Goal: Task Accomplishment & Management: Complete application form

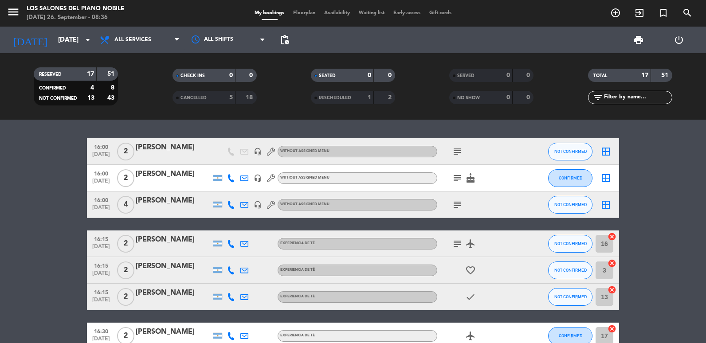
click at [76, 47] on input "[DATE]" at bounding box center [96, 40] width 85 height 16
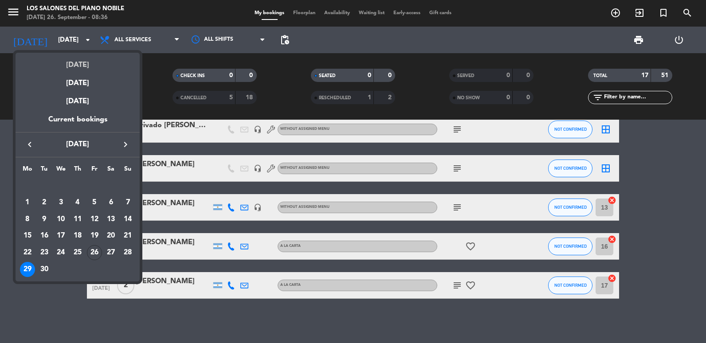
click at [76, 56] on div "[DATE]" at bounding box center [78, 62] width 124 height 18
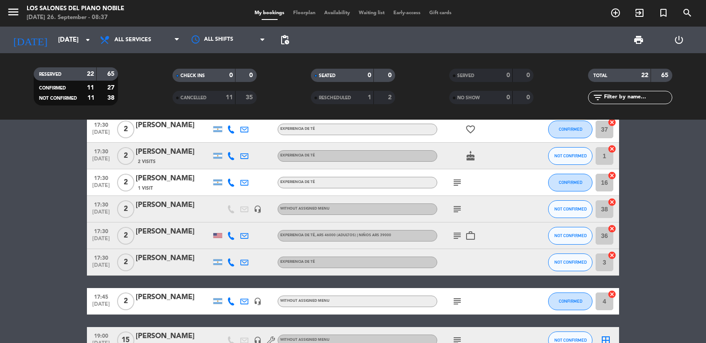
scroll to position [496, 0]
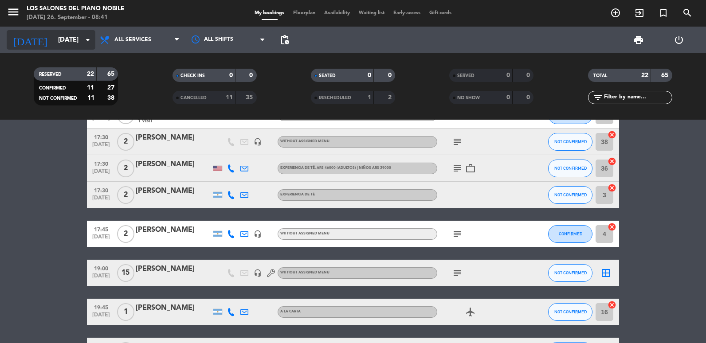
click at [77, 47] on input "[DATE]" at bounding box center [96, 40] width 85 height 16
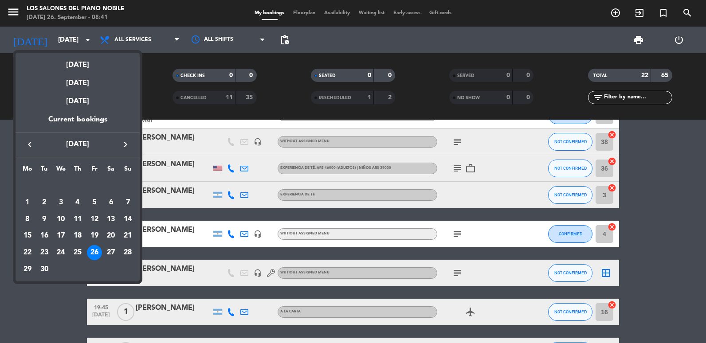
click at [122, 141] on icon "keyboard_arrow_right" at bounding box center [125, 144] width 11 height 11
click at [30, 270] on div "27" at bounding box center [27, 269] width 15 height 15
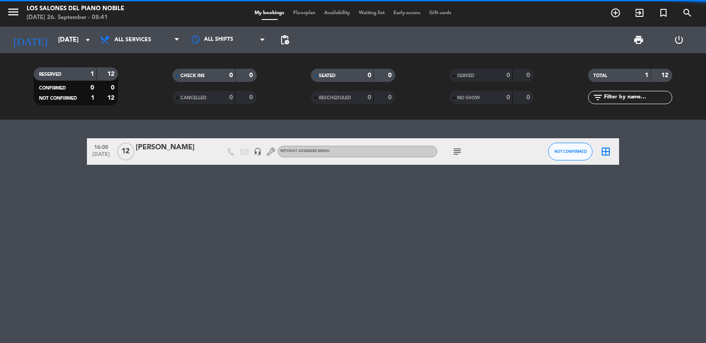
scroll to position [0, 0]
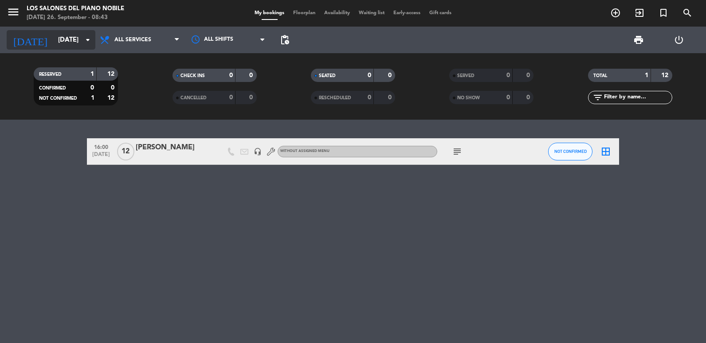
click at [54, 40] on input "[DATE]" at bounding box center [96, 40] width 85 height 16
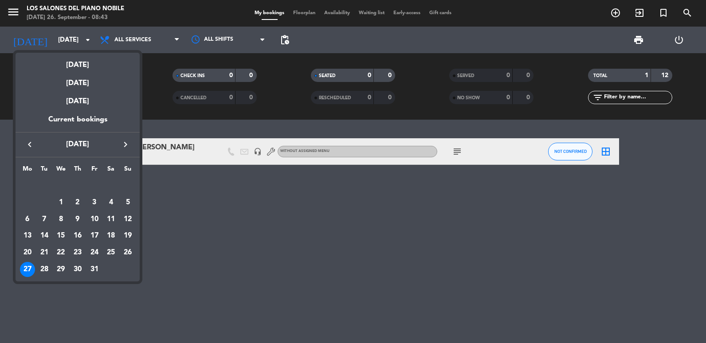
click at [21, 144] on div "keyboard_arrow_left [DATE] keyboard_arrow_right" at bounding box center [78, 144] width 124 height 25
click at [24, 145] on button "keyboard_arrow_left" at bounding box center [30, 145] width 16 height 12
click at [111, 253] on div "27" at bounding box center [110, 252] width 15 height 15
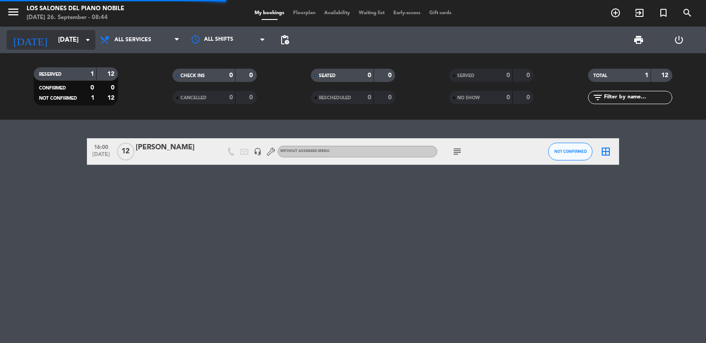
click at [64, 41] on input "[DATE]" at bounding box center [96, 40] width 85 height 16
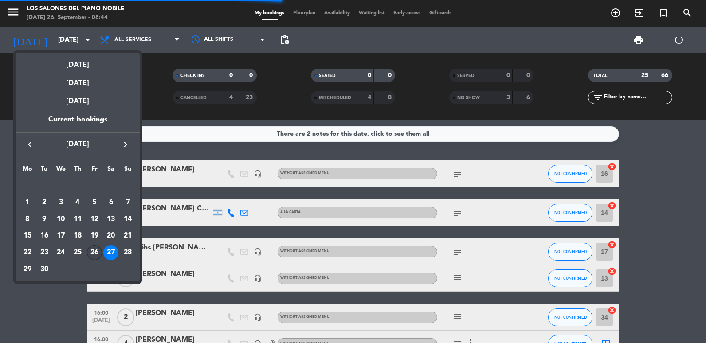
click at [95, 257] on div "26" at bounding box center [94, 252] width 15 height 15
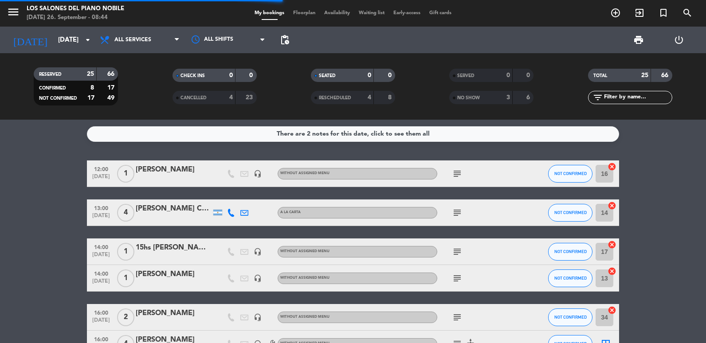
type input "[DATE]"
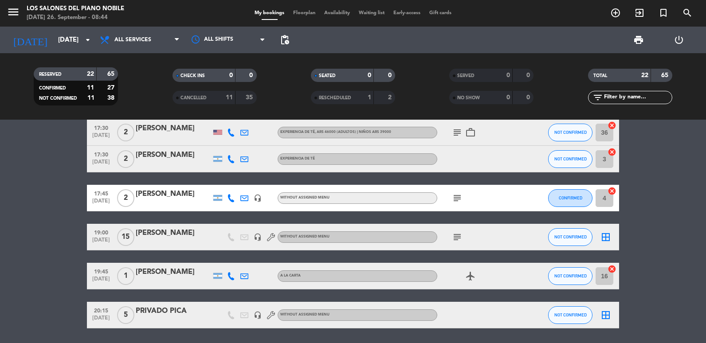
scroll to position [561, 0]
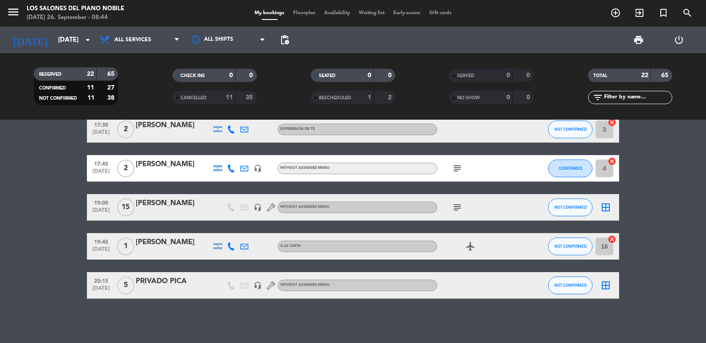
click at [458, 208] on icon "subject" at bounding box center [457, 207] width 11 height 11
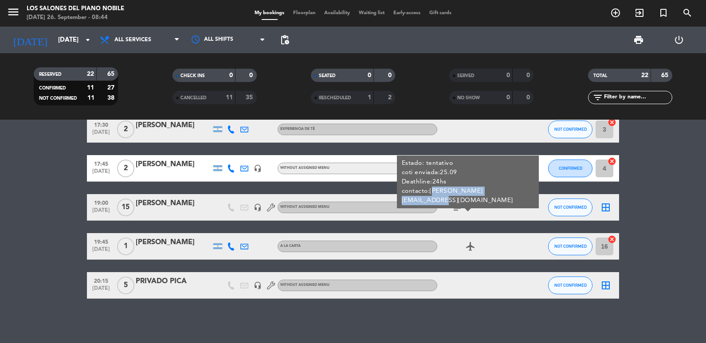
copy div "[PERSON_NAME][EMAIL_ADDRESS][DOMAIN_NAME]"
drag, startPoint x: 429, startPoint y: 190, endPoint x: 513, endPoint y: 191, distance: 83.8
click at [513, 191] on div "Estado: tentativo coti enviada:25.09 Deathline:24hs contacto:[PERSON_NAME][EMAI…" at bounding box center [468, 182] width 133 height 47
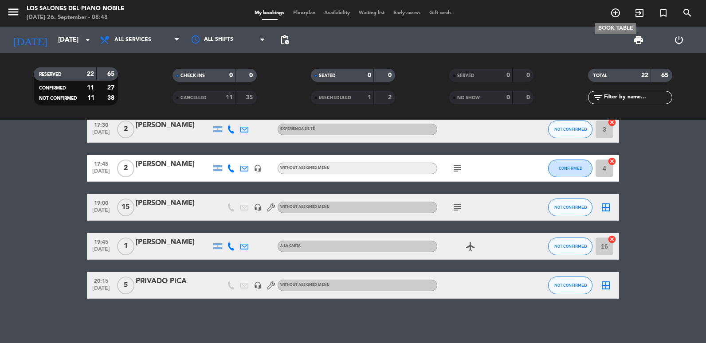
click at [614, 17] on icon "add_circle_outline" at bounding box center [615, 13] width 11 height 11
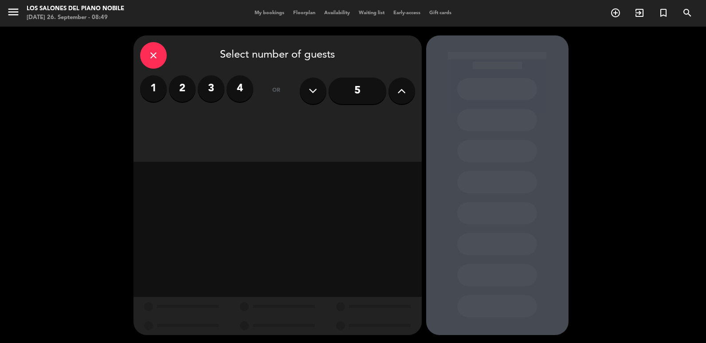
click at [359, 89] on input "5" at bounding box center [358, 91] width 58 height 27
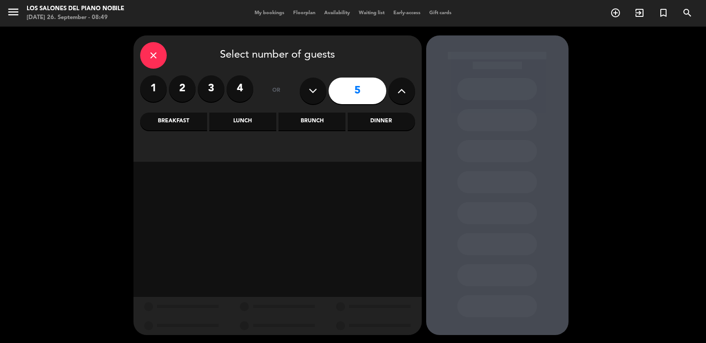
click at [309, 117] on div "Brunch" at bounding box center [311, 122] width 67 height 18
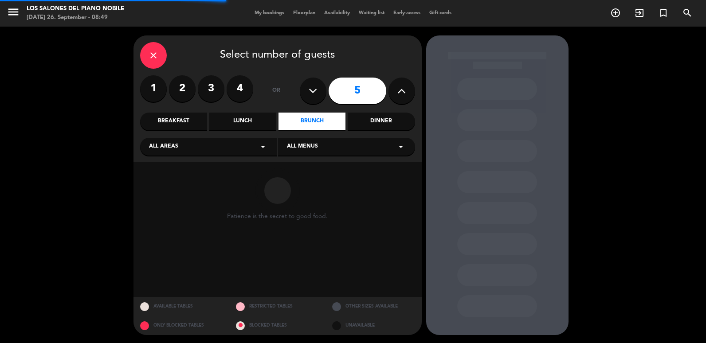
click at [182, 123] on div "Breakfast" at bounding box center [173, 122] width 67 height 18
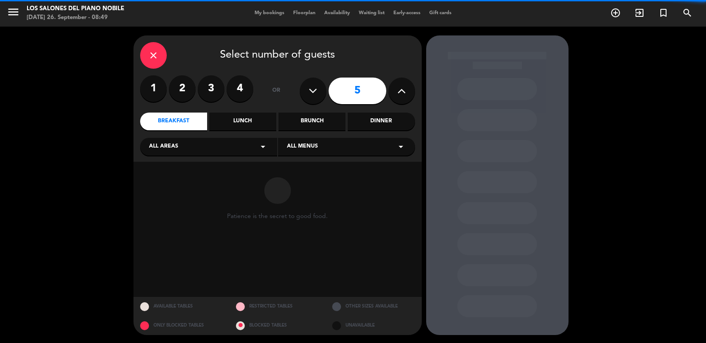
click at [244, 125] on div "Lunch" at bounding box center [242, 122] width 67 height 18
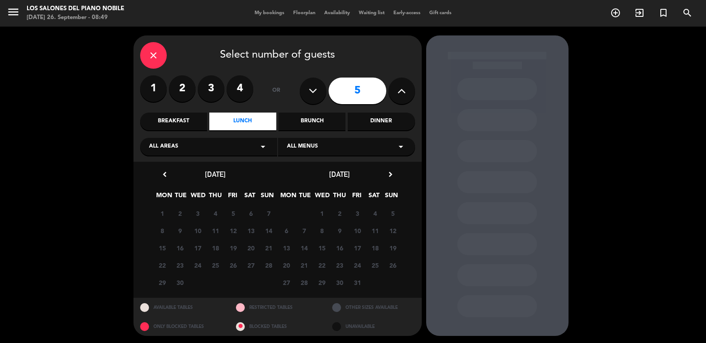
click at [259, 125] on div "Lunch" at bounding box center [242, 122] width 67 height 18
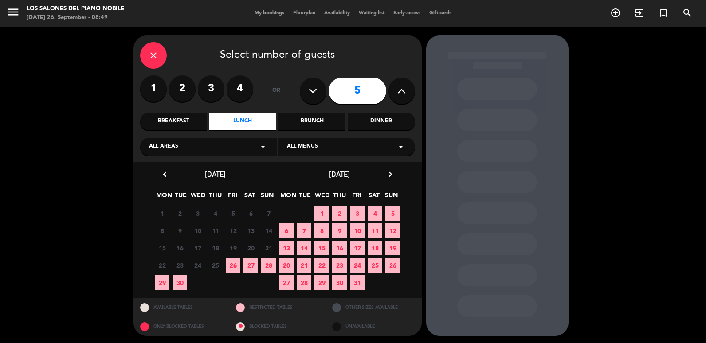
click at [234, 270] on span "26" at bounding box center [233, 265] width 15 height 15
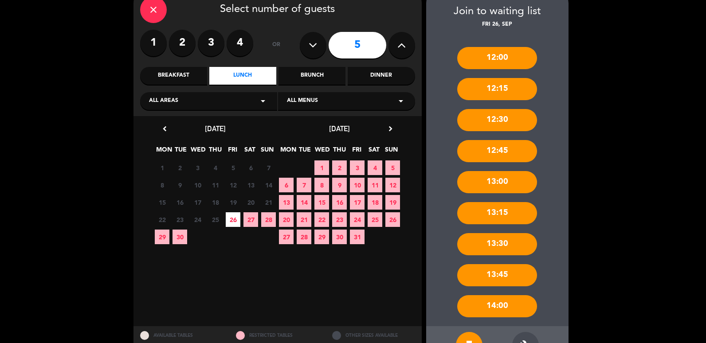
scroll to position [76, 0]
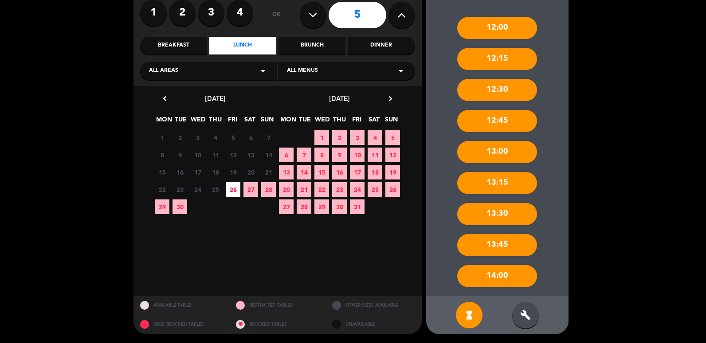
drag, startPoint x: 534, startPoint y: 318, endPoint x: 514, endPoint y: 212, distance: 108.0
click at [534, 318] on div "build" at bounding box center [525, 315] width 27 height 27
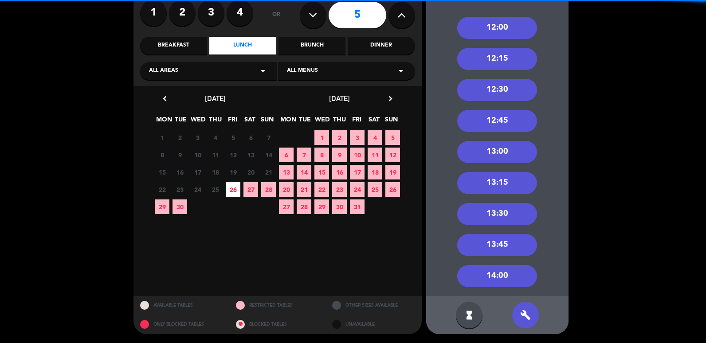
click at [507, 36] on div "12:00" at bounding box center [497, 28] width 80 height 22
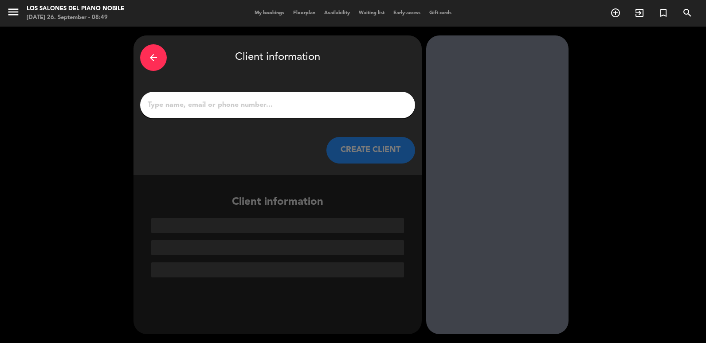
click at [230, 100] on input "1" at bounding box center [278, 105] width 262 height 12
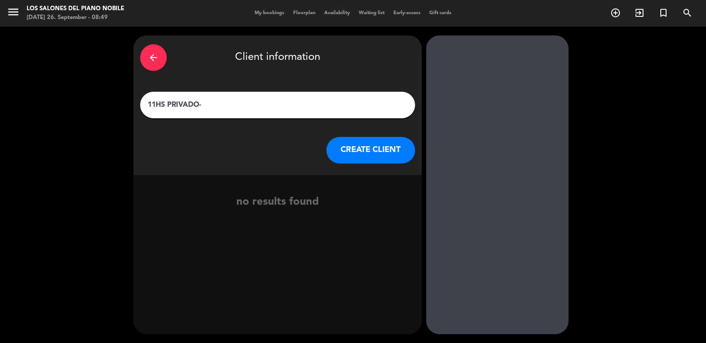
click at [228, 103] on input "11HS PRIVADO-" at bounding box center [278, 105] width 262 height 12
type input "11HS PRIVADO- 1702GIH"
click at [371, 154] on button "CREATE CLIENT" at bounding box center [370, 150] width 89 height 27
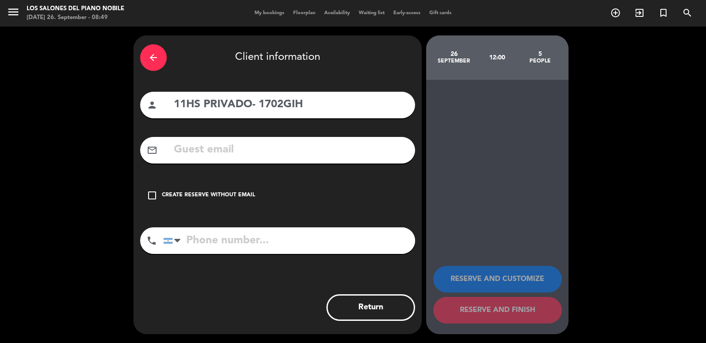
click at [196, 197] on div "Create reserve without email" at bounding box center [208, 195] width 93 height 9
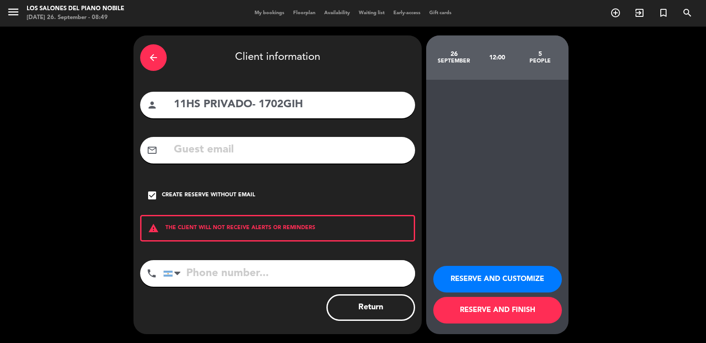
click at [481, 274] on button "RESERVE AND CUSTOMIZE" at bounding box center [497, 279] width 129 height 27
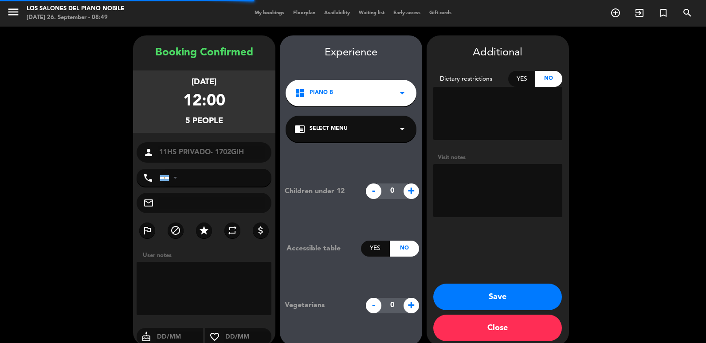
scroll to position [12, 0]
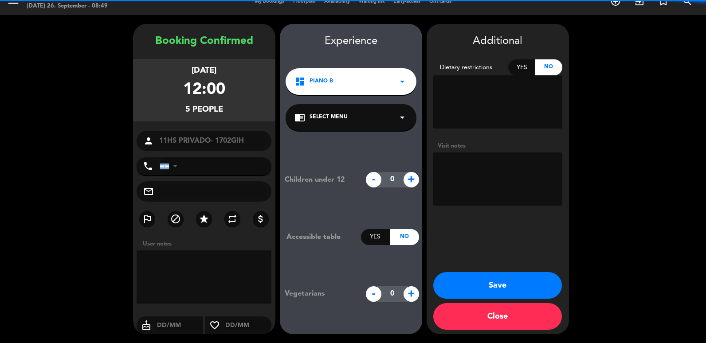
click at [552, 193] on textarea at bounding box center [497, 179] width 129 height 53
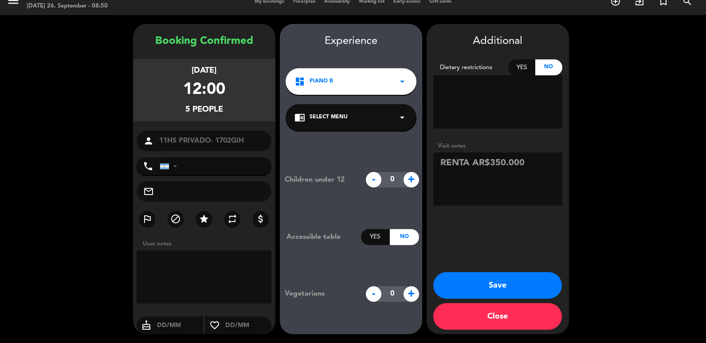
click at [526, 169] on textarea at bounding box center [497, 179] width 129 height 53
click at [533, 165] on textarea at bounding box center [497, 179] width 129 height 53
type textarea "RENTA AR$350.000. con servicio de audiovisuales DEBE PAGAR O CARGARLO A LA HAB."
click at [523, 277] on button "Save" at bounding box center [497, 285] width 129 height 27
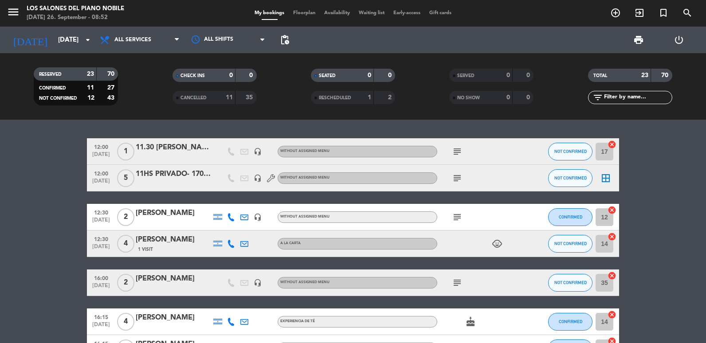
click at [173, 174] on div "11HS PRIVADO- 1702GIH" at bounding box center [173, 175] width 75 height 12
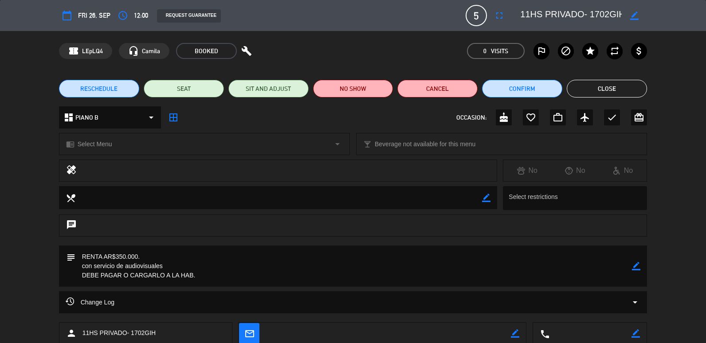
click at [635, 266] on icon "border_color" at bounding box center [636, 266] width 8 height 8
drag, startPoint x: 198, startPoint y: 275, endPoint x: 85, endPoint y: 274, distance: 113.1
click at [85, 274] on textarea at bounding box center [353, 266] width 557 height 41
type textarea "RENTA AR$350.000. con servicio de audiovisuales se carga a las 1502"
click at [637, 270] on icon at bounding box center [636, 266] width 8 height 8
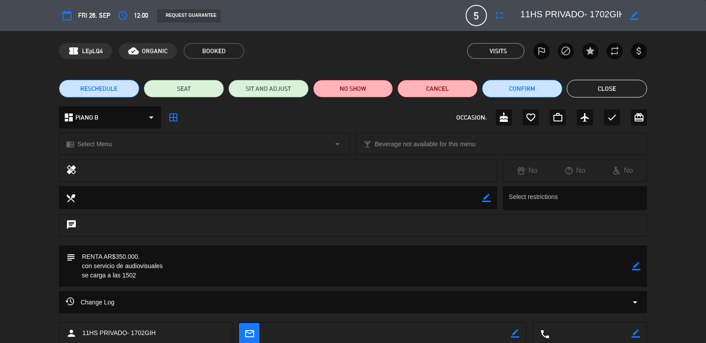
click at [597, 88] on button "Close" at bounding box center [607, 89] width 80 height 18
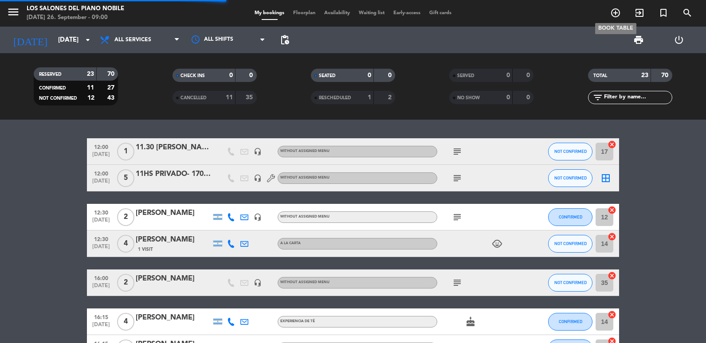
click at [612, 16] on icon "add_circle_outline" at bounding box center [615, 13] width 11 height 11
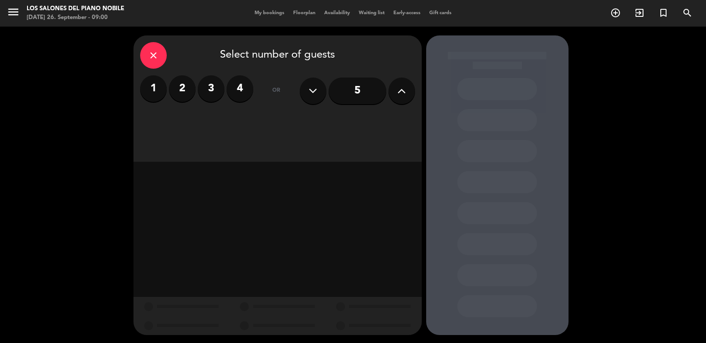
click at [349, 91] on input "5" at bounding box center [358, 91] width 58 height 27
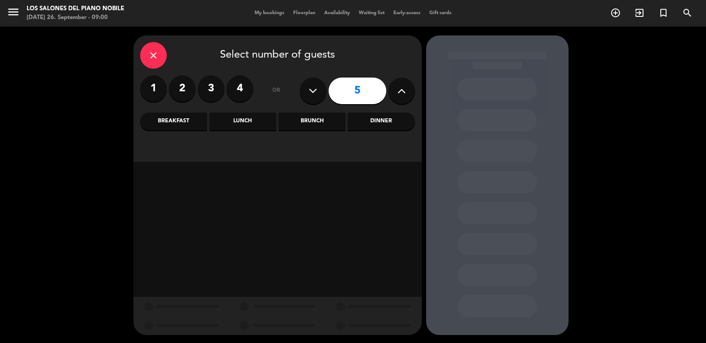
click at [257, 123] on div "Lunch" at bounding box center [242, 122] width 67 height 18
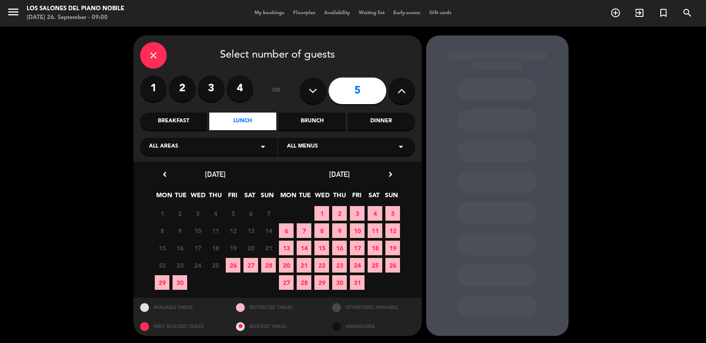
click at [355, 210] on span "3" at bounding box center [357, 213] width 15 height 15
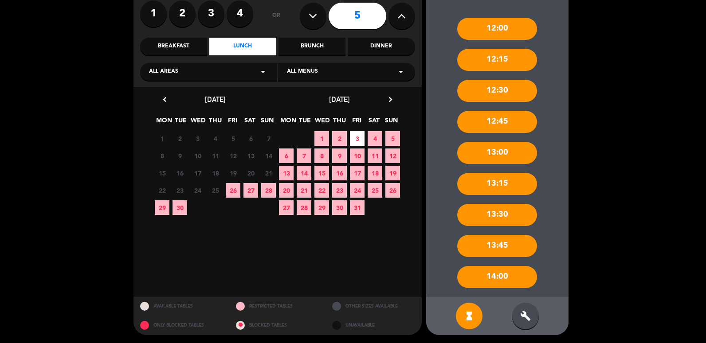
scroll to position [76, 0]
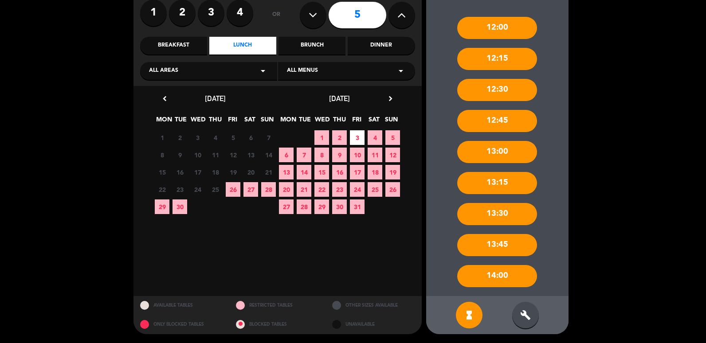
click at [526, 314] on icon "build" at bounding box center [525, 315] width 11 height 11
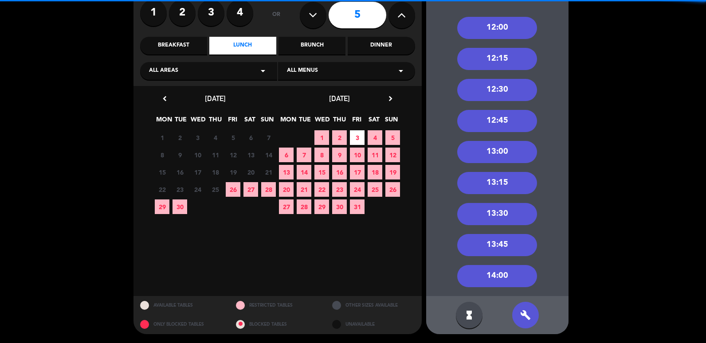
click at [497, 34] on div "12:00" at bounding box center [497, 28] width 80 height 22
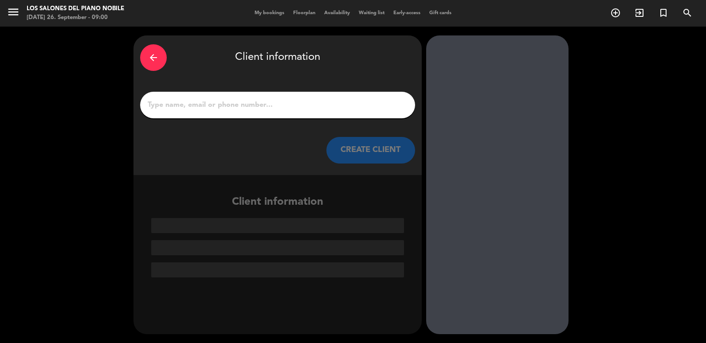
scroll to position [0, 0]
click at [286, 108] on input "1" at bounding box center [278, 105] width 262 height 12
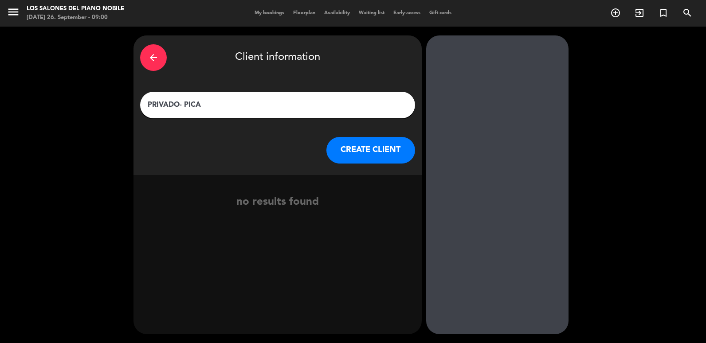
type input "PRIVADO- PICA"
click at [368, 145] on button "CREATE CLIENT" at bounding box center [370, 150] width 89 height 27
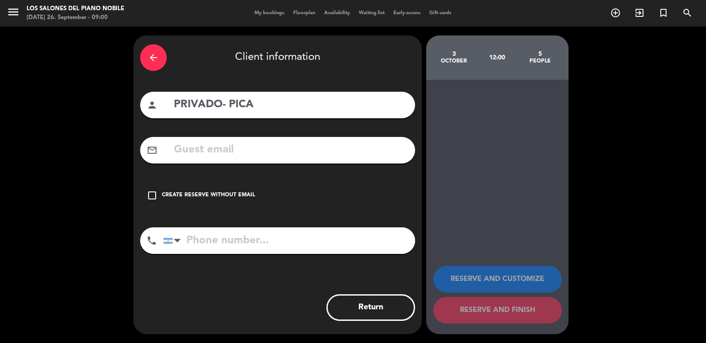
click at [196, 192] on div "Create reserve without email" at bounding box center [208, 195] width 93 height 9
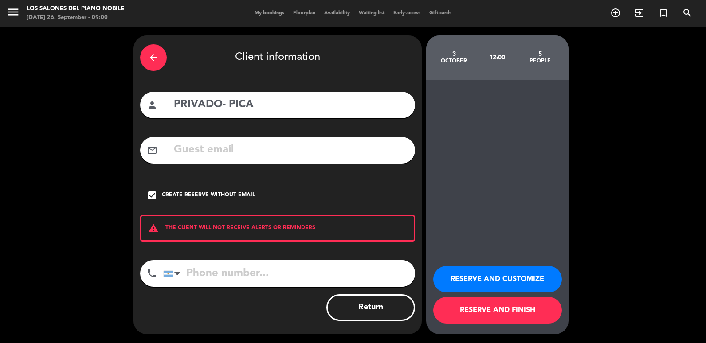
click at [506, 282] on button "RESERVE AND CUSTOMIZE" at bounding box center [497, 279] width 129 height 27
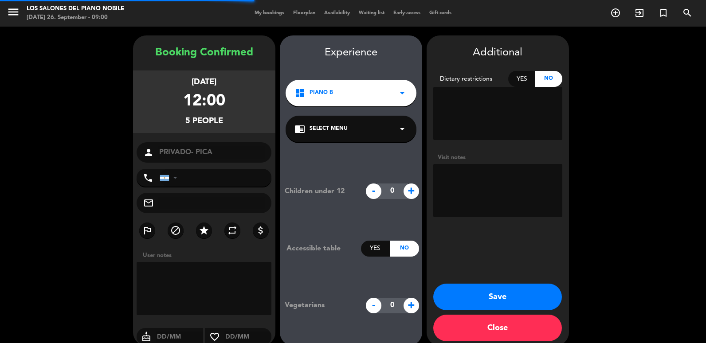
scroll to position [12, 0]
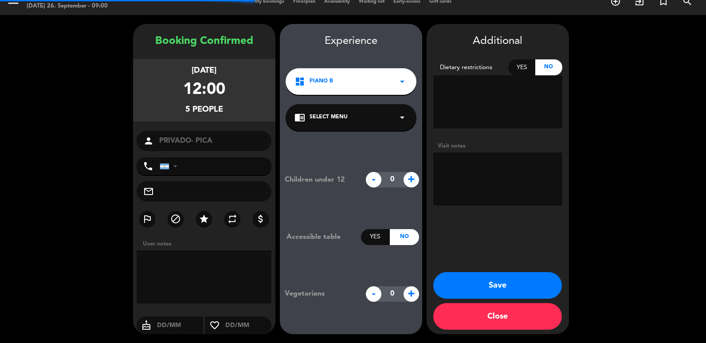
click at [500, 178] on textarea at bounding box center [497, 179] width 129 height 53
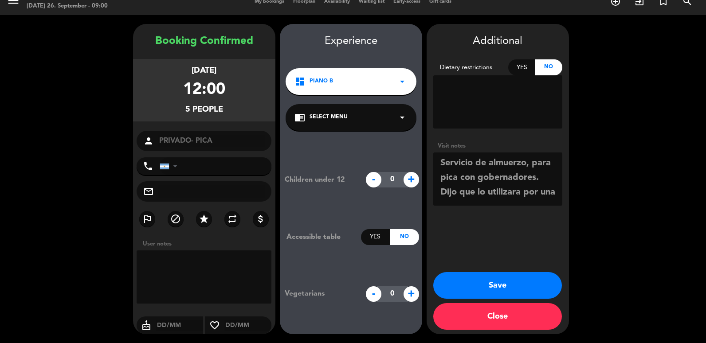
scroll to position [7, 0]
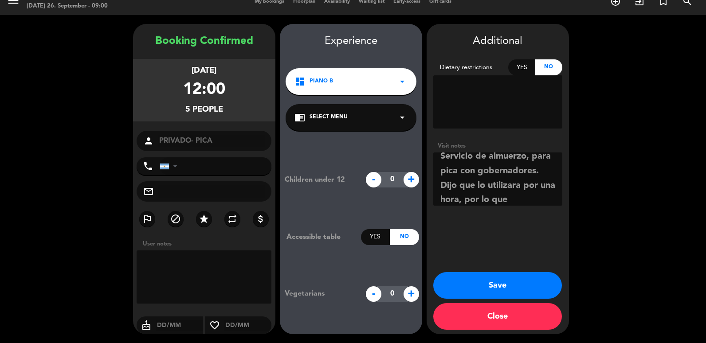
click at [480, 202] on textarea at bounding box center [497, 179] width 129 height 53
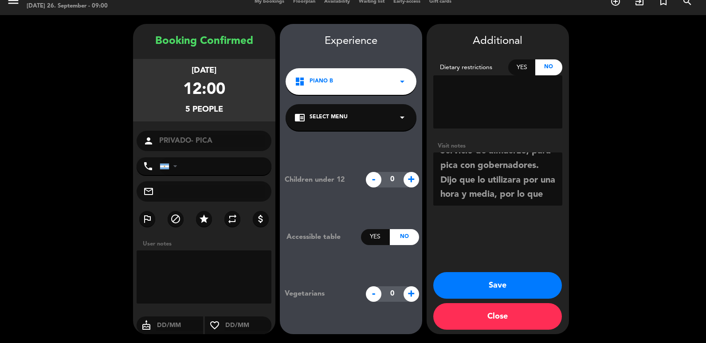
scroll to position [26, 0]
click at [533, 190] on textarea at bounding box center [497, 179] width 129 height 53
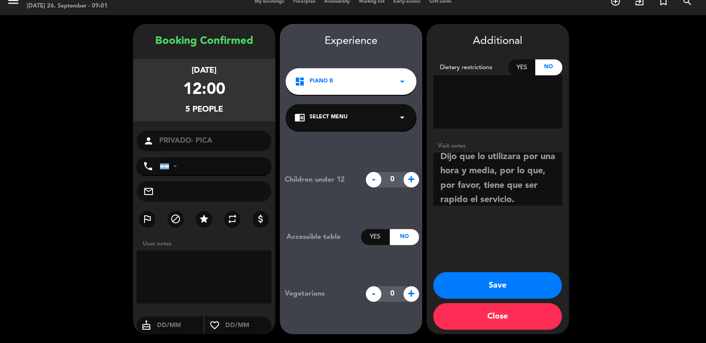
type textarea "Servicio de almuerzo, para pica con gobernadores. Dijo que lo utilizara por una…"
click at [498, 289] on button "Save" at bounding box center [497, 285] width 129 height 27
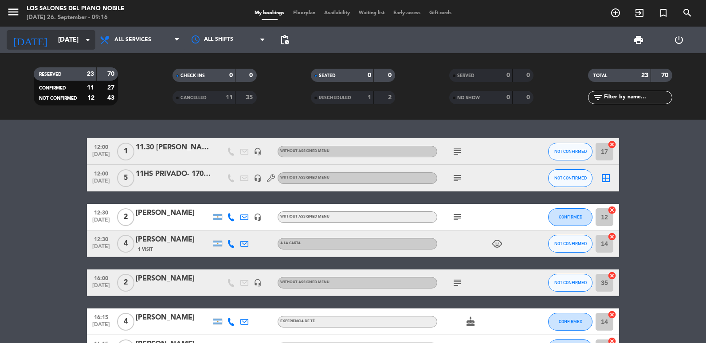
click at [89, 42] on icon "arrow_drop_down" at bounding box center [87, 40] width 11 height 11
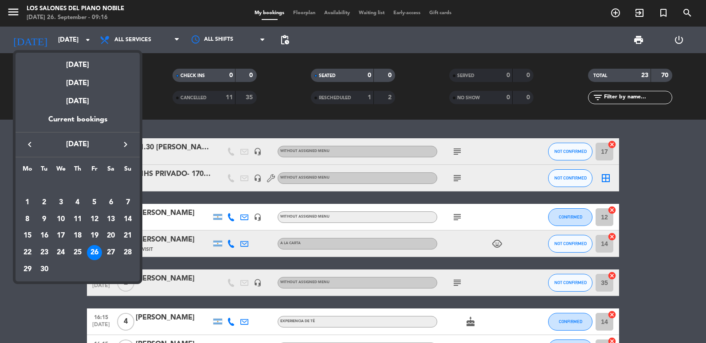
click at [129, 250] on div "28" at bounding box center [127, 252] width 15 height 15
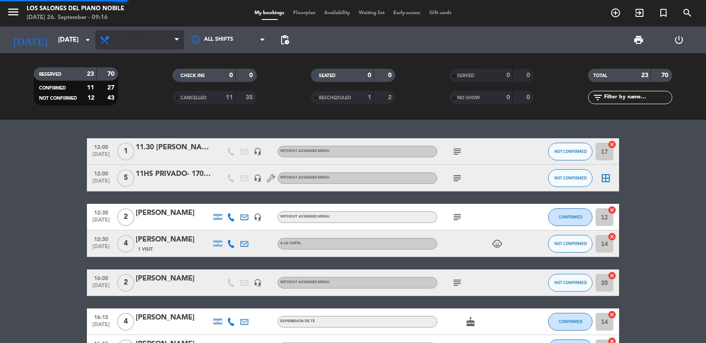
click at [134, 45] on span "All services" at bounding box center [139, 40] width 89 height 20
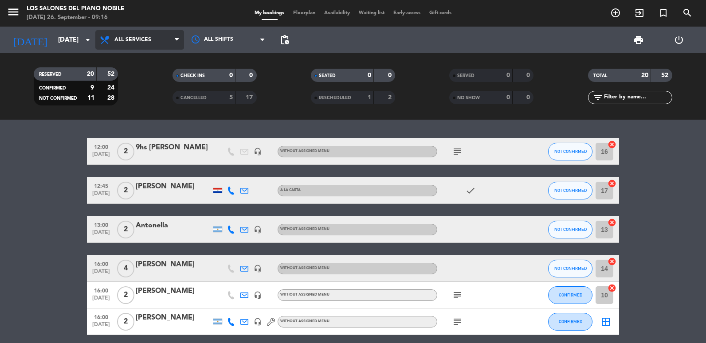
click at [137, 40] on span "All services" at bounding box center [132, 40] width 37 height 6
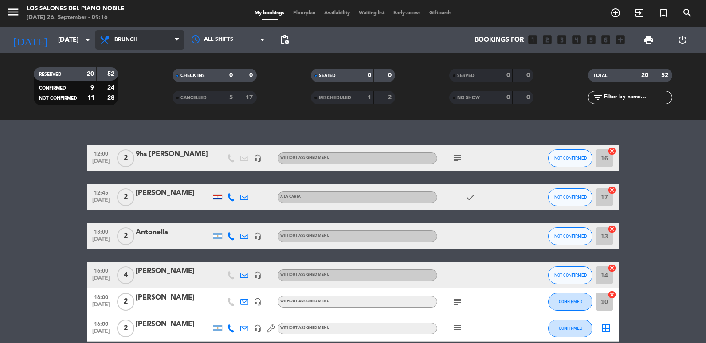
click at [133, 99] on div "menu Los Salones del Piano [PERSON_NAME] [DATE] 26. September - 09:16 My bookin…" at bounding box center [353, 60] width 706 height 120
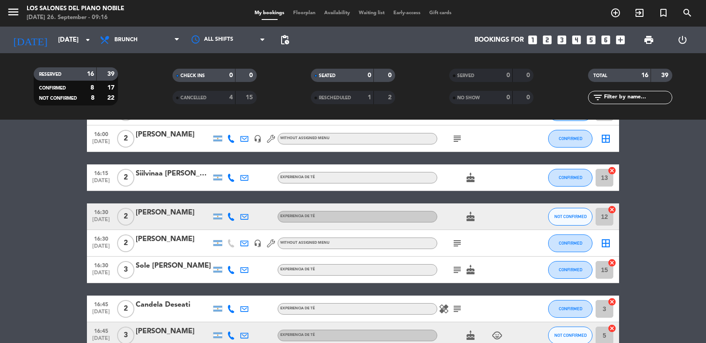
scroll to position [89, 0]
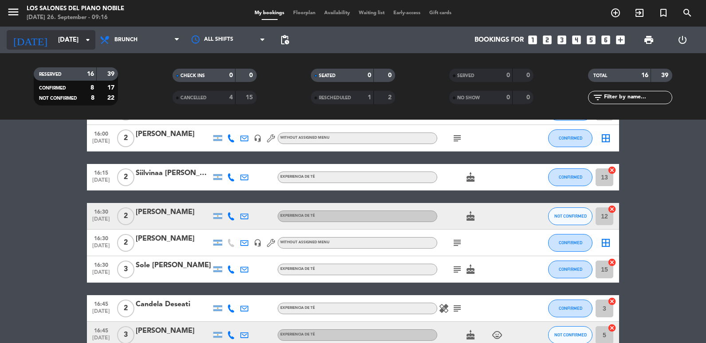
click at [63, 46] on input "[DATE]" at bounding box center [96, 40] width 85 height 16
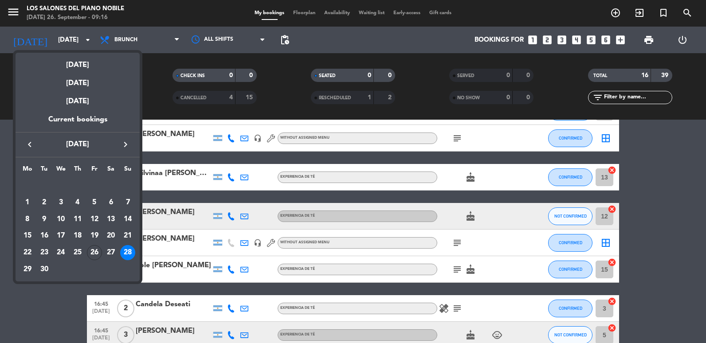
click at [130, 142] on icon "keyboard_arrow_right" at bounding box center [125, 144] width 11 height 11
click at [123, 248] on div "26" at bounding box center [127, 252] width 15 height 15
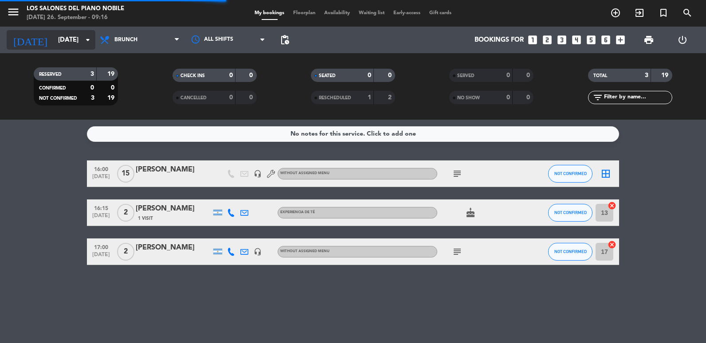
click at [59, 38] on input "[DATE]" at bounding box center [96, 40] width 85 height 16
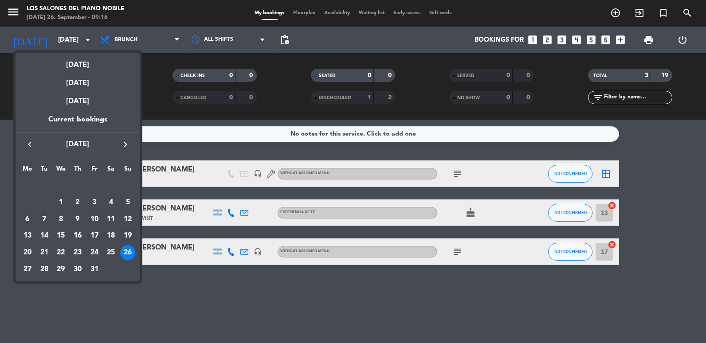
click at [132, 237] on div "19" at bounding box center [127, 235] width 15 height 15
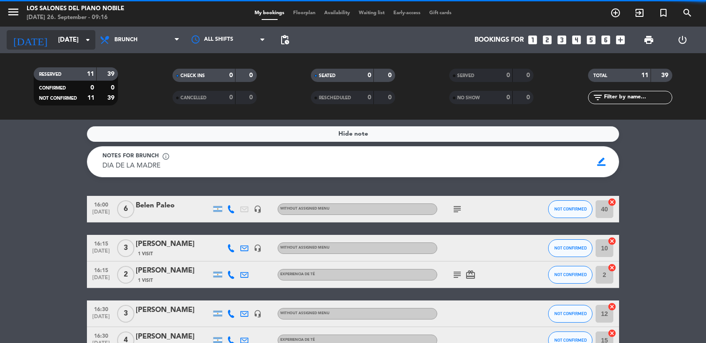
click at [67, 37] on input "[DATE]" at bounding box center [96, 40] width 85 height 16
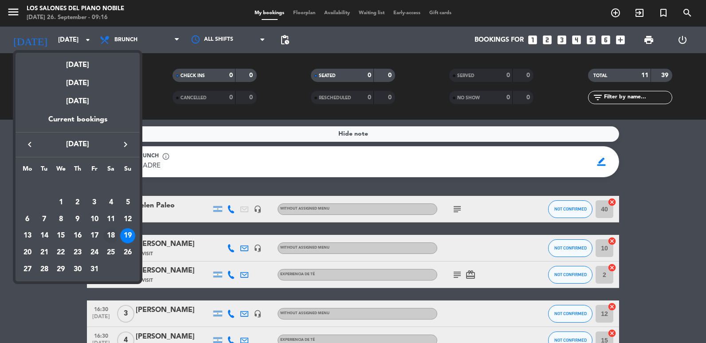
click at [110, 236] on div "18" at bounding box center [110, 235] width 15 height 15
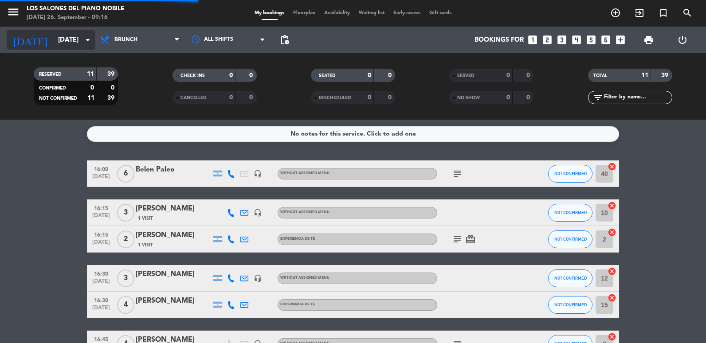
click at [58, 43] on input "[DATE]" at bounding box center [96, 40] width 85 height 16
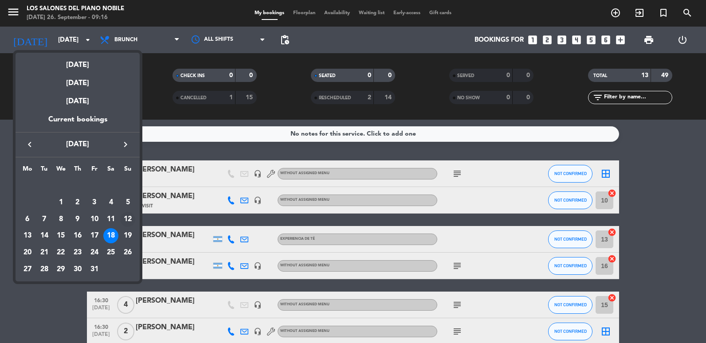
click at [133, 224] on div "12" at bounding box center [127, 219] width 15 height 15
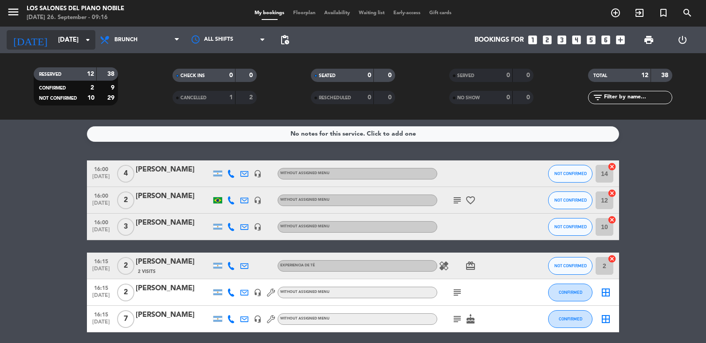
click at [54, 36] on input "[DATE]" at bounding box center [96, 40] width 85 height 16
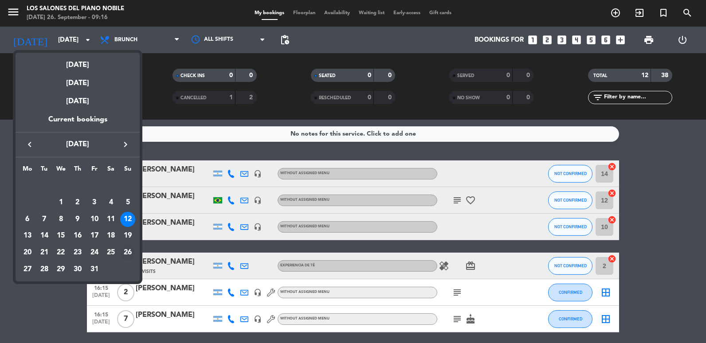
click at [129, 251] on div "26" at bounding box center [127, 252] width 15 height 15
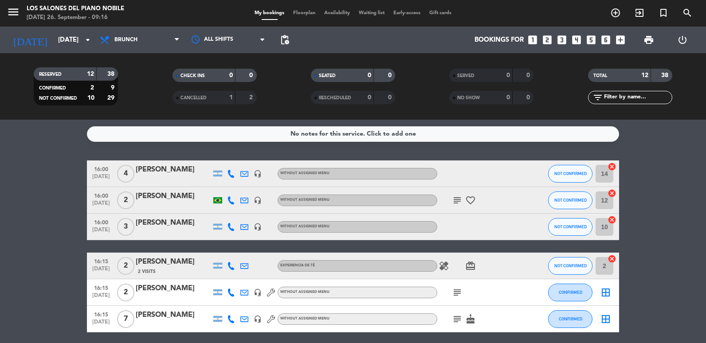
type input "[DATE]"
